Goal: Transaction & Acquisition: Subscribe to service/newsletter

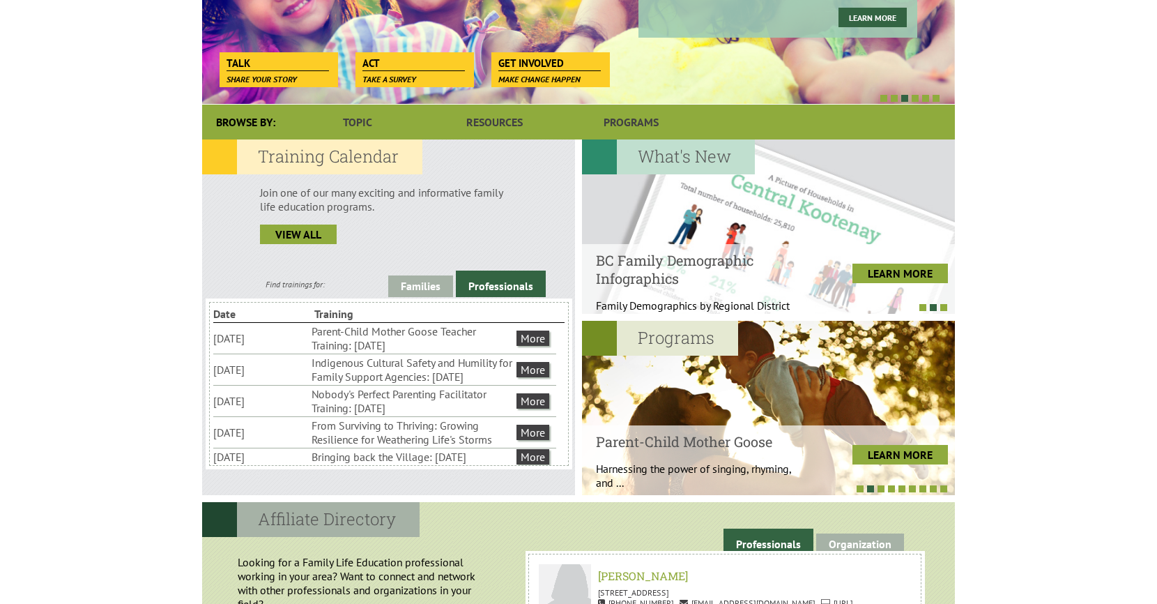
scroll to position [371, 0]
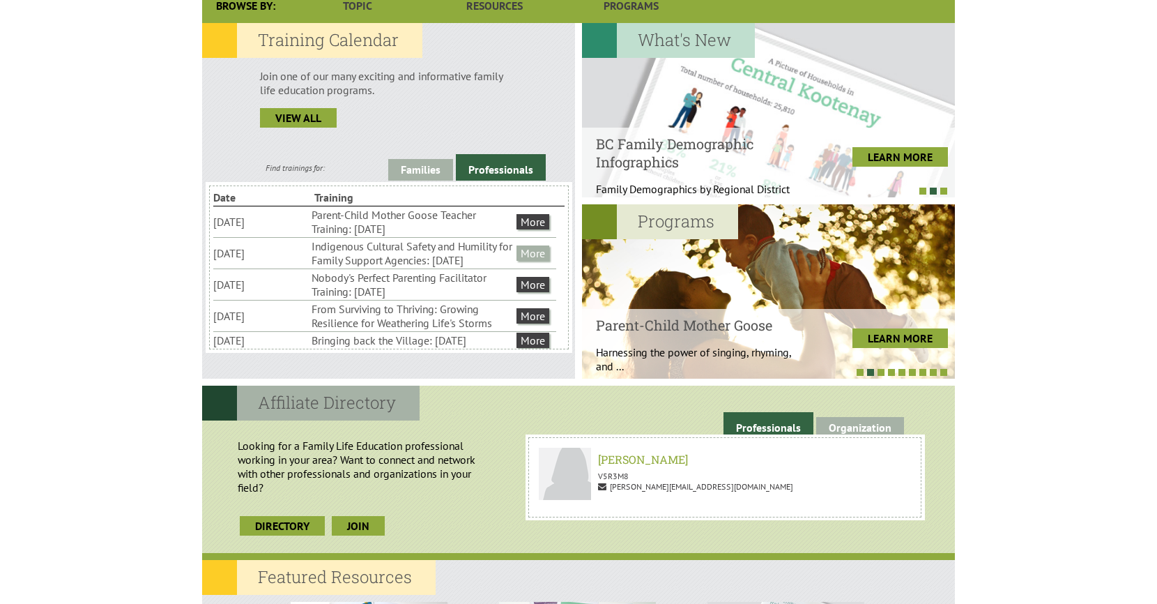
drag, startPoint x: 538, startPoint y: 250, endPoint x: 537, endPoint y: 259, distance: 9.8
click at [538, 250] on ul "[DATE] Indigenous Cultural Safety and Humility for Family Support Agencies: [DA…" at bounding box center [384, 253] width 343 height 31
click at [537, 259] on link "More" at bounding box center [533, 252] width 33 height 15
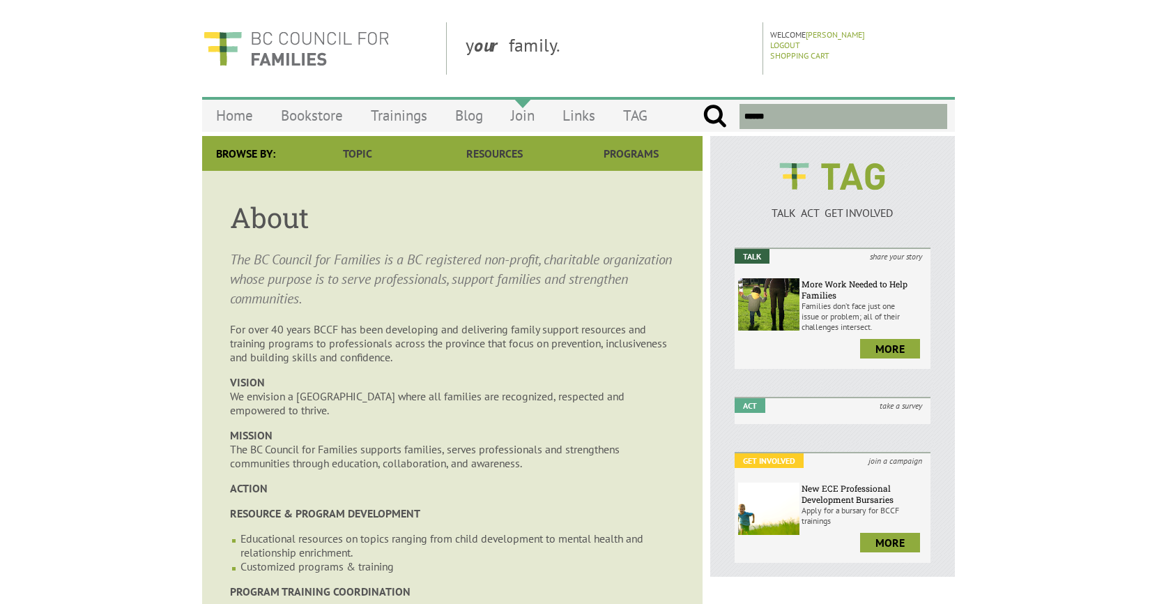
click at [528, 110] on link "Join" at bounding box center [523, 115] width 52 height 33
